Goal: Task Accomplishment & Management: Manage account settings

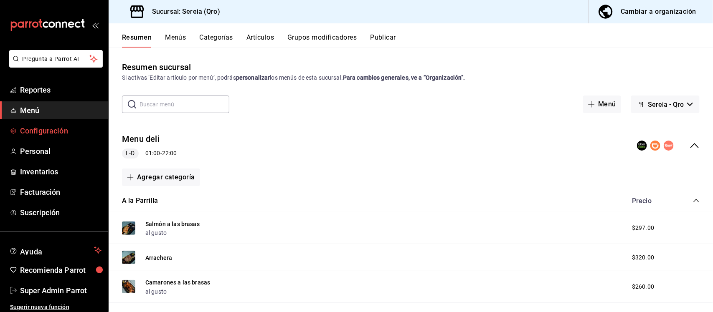
click at [47, 134] on span "Configuración" at bounding box center [60, 130] width 81 height 11
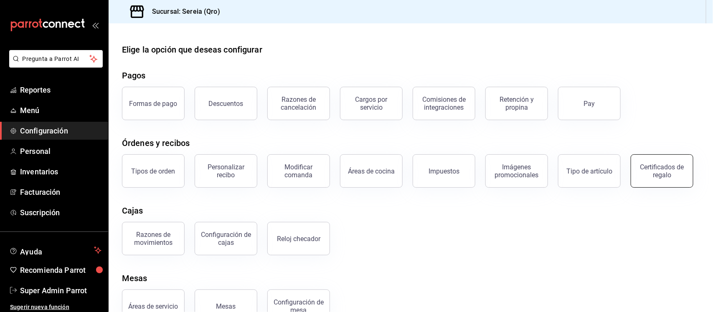
click at [636, 179] on div "Certificados de regalo" at bounding box center [662, 171] width 52 height 16
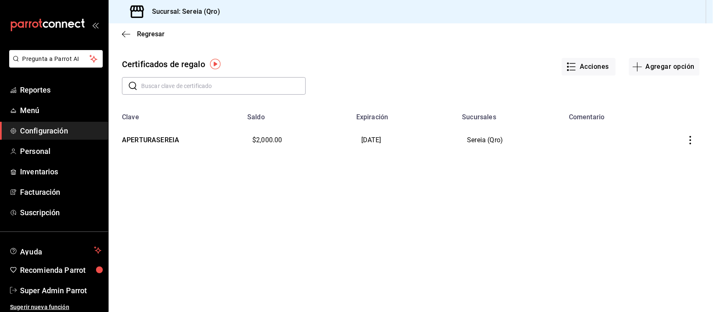
click at [693, 142] on icon "button" at bounding box center [690, 140] width 8 height 8
click at [658, 121] on span "Editar" at bounding box center [648, 120] width 27 height 7
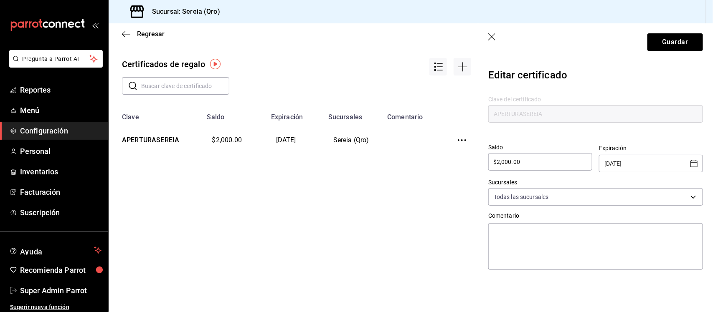
click at [692, 163] on icon "Open calendar" at bounding box center [694, 164] width 10 height 10
click at [690, 185] on icon "Next month" at bounding box center [690, 185] width 10 height 10
click at [673, 185] on icon "Previous month" at bounding box center [673, 185] width 10 height 10
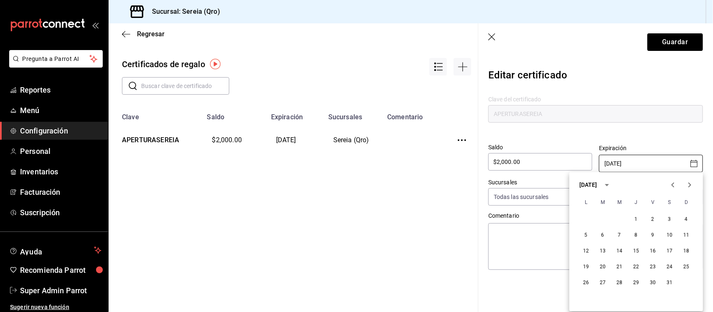
click at [673, 185] on icon "Previous month" at bounding box center [673, 185] width 10 height 10
click at [673, 185] on div at bounding box center [681, 185] width 33 height 17
click at [694, 185] on icon "Next month" at bounding box center [690, 185] width 10 height 10
click at [616, 233] on button "9" at bounding box center [619, 236] width 15 height 15
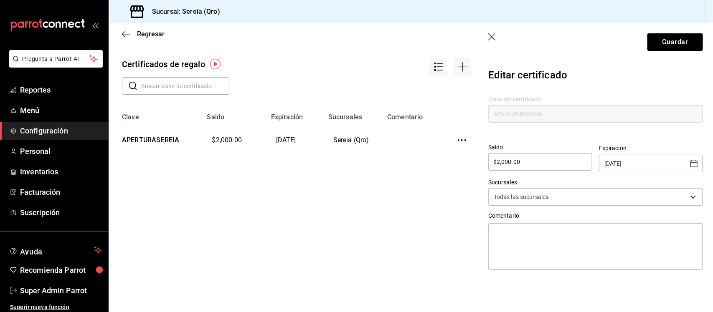
click at [691, 164] on icon "Open calendar" at bounding box center [694, 164] width 10 height 10
click at [627, 282] on button "30" at bounding box center [619, 283] width 15 height 15
type input "[DATE]"
click at [679, 49] on button "Guardar" at bounding box center [676, 42] width 56 height 18
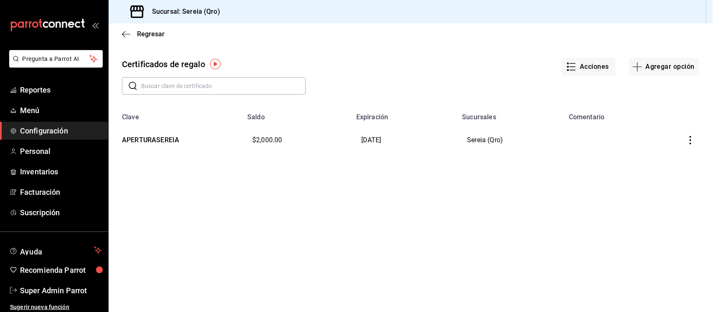
click at [691, 137] on icon "button" at bounding box center [691, 140] width 2 height 8
click at [652, 119] on span "Editar" at bounding box center [648, 120] width 27 height 7
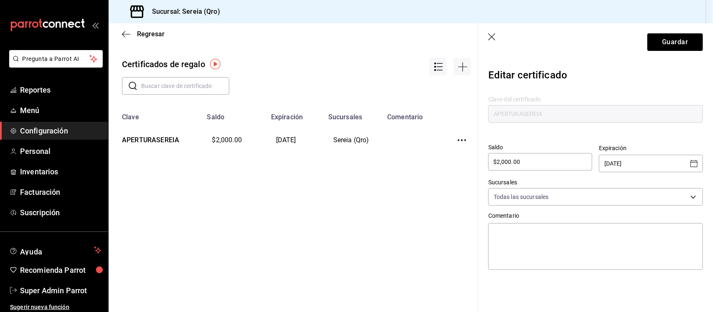
click at [698, 162] on icon "Open calendar" at bounding box center [694, 163] width 7 height 7
click at [688, 182] on icon "Next month" at bounding box center [690, 185] width 10 height 10
click at [673, 184] on icon "Previous month" at bounding box center [673, 185] width 10 height 10
